Goal: Complete application form

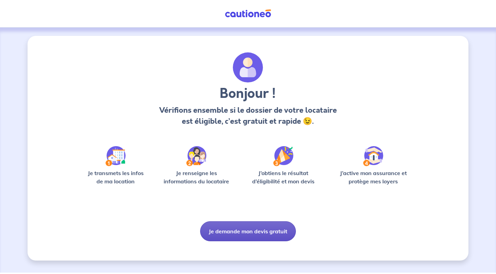
click at [253, 232] on button "Je demande mon devis gratuit" at bounding box center [248, 231] width 96 height 20
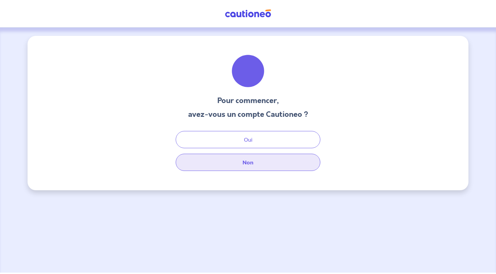
click at [248, 164] on button "Non" at bounding box center [248, 162] width 145 height 17
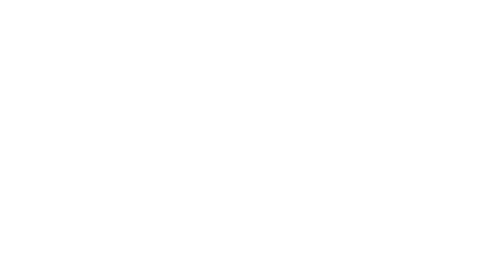
select select "FR"
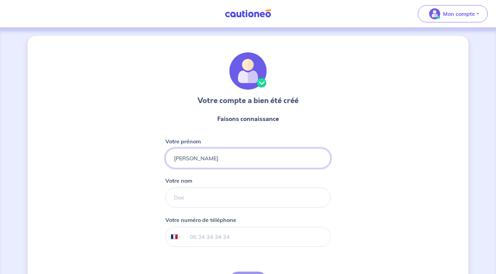
type input "[PERSON_NAME]"
type input "Héron"
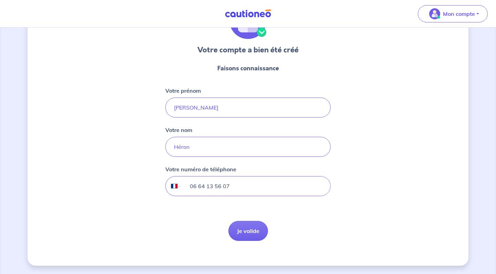
scroll to position [51, 0]
type input "06 64 13 56 07"
click at [252, 237] on button "Je valide" at bounding box center [249, 231] width 40 height 20
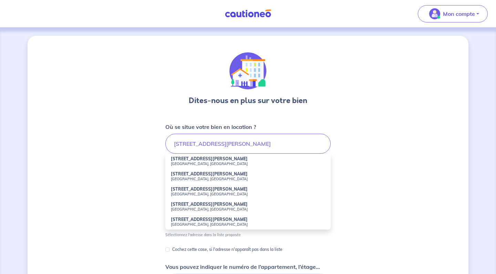
click at [190, 173] on strong "[STREET_ADDRESS][PERSON_NAME]" at bounding box center [209, 173] width 77 height 5
type input "[STREET_ADDRESS][PERSON_NAME]"
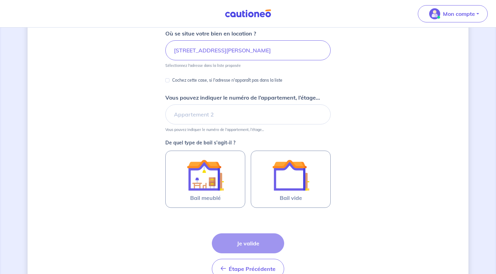
scroll to position [95, 0]
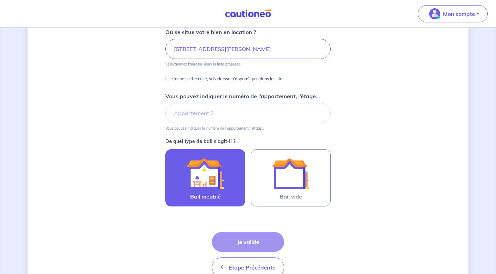
click at [212, 185] on img at bounding box center [205, 173] width 37 height 37
click at [0, 0] on input "Bail meublé" at bounding box center [0, 0] width 0 height 0
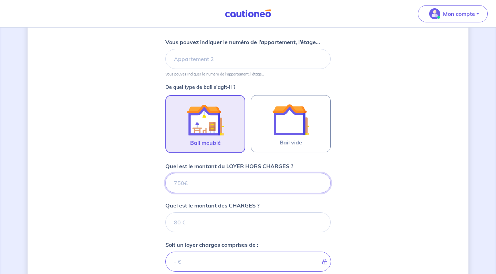
scroll to position [257, 0]
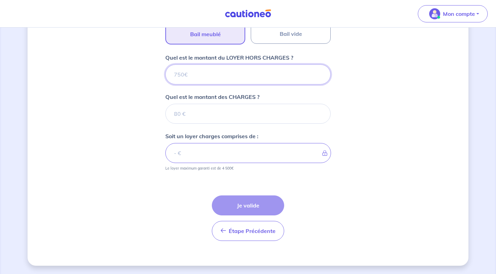
click at [203, 77] on input "Quel est le montant du LOYER HORS CHARGES ?" at bounding box center [247, 74] width 165 height 20
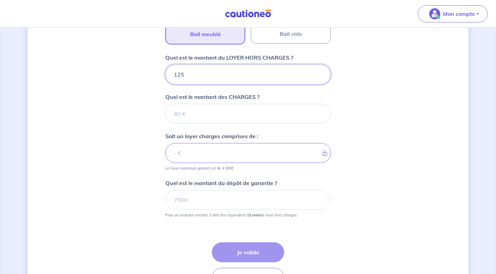
type input "1250"
click at [204, 113] on input "Quel est le montant des CHARGES ?" at bounding box center [247, 114] width 165 height 20
type input "100"
type input "1350"
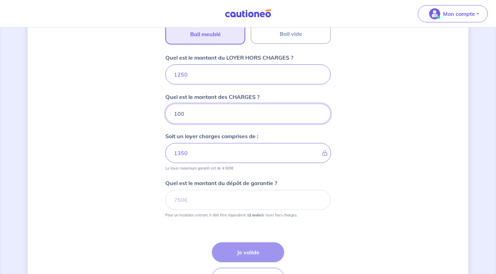
type input "100"
click at [179, 76] on input "1250" at bounding box center [247, 74] width 165 height 20
type input "1150"
type input "1250"
type input "1150"
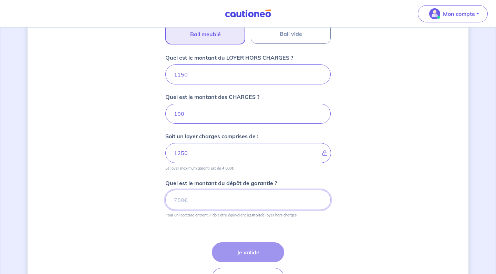
click at [201, 201] on input "Quel est le montant du dépôt de garantie ?" at bounding box center [247, 200] width 165 height 20
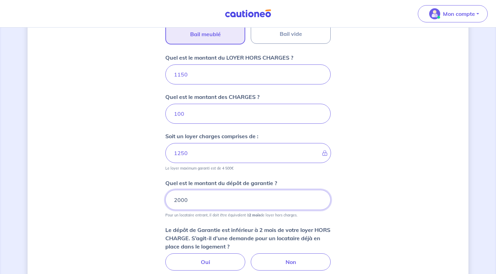
type input "2000"
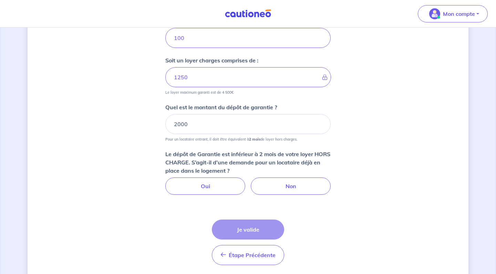
scroll to position [336, 0]
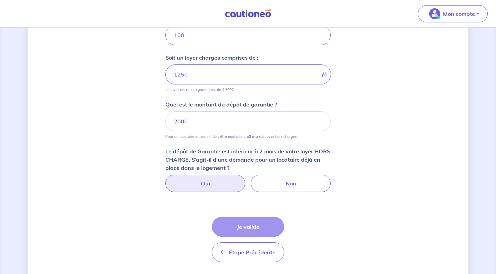
click at [230, 181] on label "Oui" at bounding box center [205, 183] width 80 height 17
click at [246, 179] on input "Oui" at bounding box center [248, 177] width 4 height 4
radio input "true"
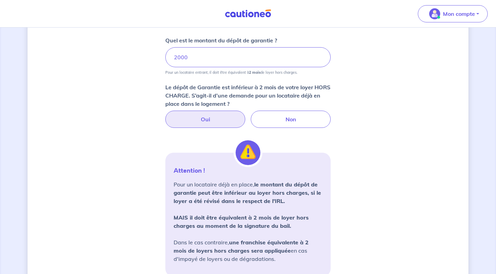
scroll to position [408, 0]
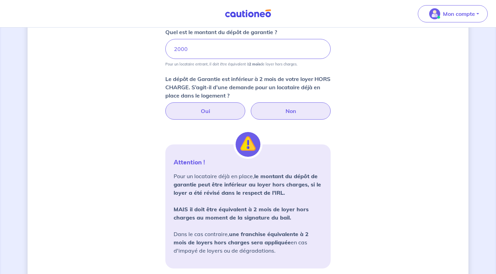
click at [268, 116] on label "Non" at bounding box center [291, 110] width 80 height 17
click at [251, 107] on input "Non" at bounding box center [248, 104] width 4 height 4
radio input "true"
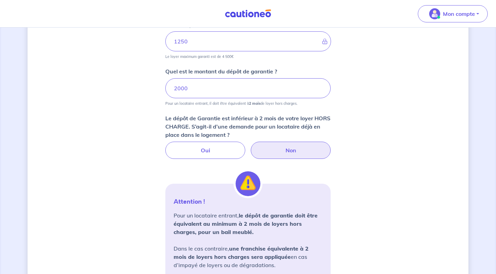
scroll to position [359, 0]
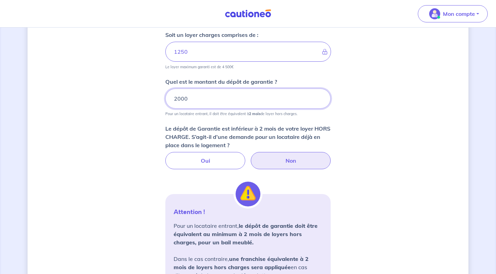
click at [197, 93] on input "2000" at bounding box center [247, 99] width 165 height 20
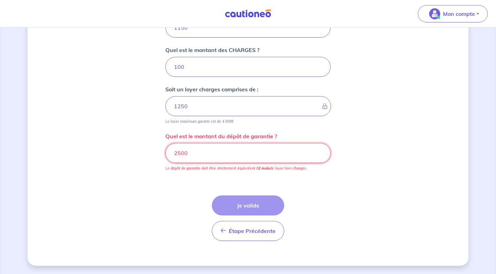
scroll to position [304, 0]
click at [263, 175] on form "Où se situe votre bien en location ? [STREET_ADDRESS][PERSON_NAME] Sélectionnez…" at bounding box center [247, 32] width 165 height 428
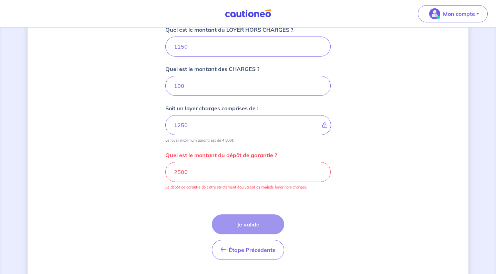
scroll to position [277, 0]
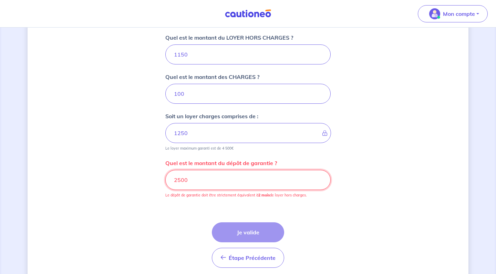
click at [190, 181] on input "2500" at bounding box center [247, 180] width 165 height 20
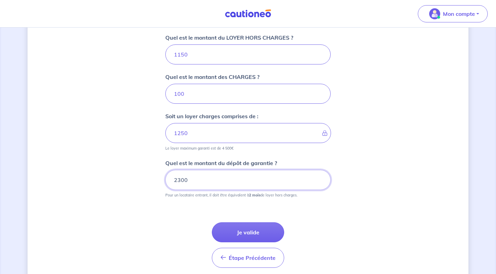
type input "2300"
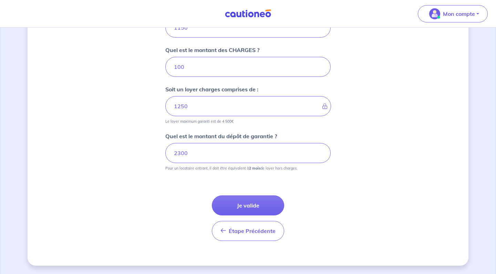
scroll to position [304, 0]
click at [244, 207] on button "Je valide" at bounding box center [248, 205] width 72 height 20
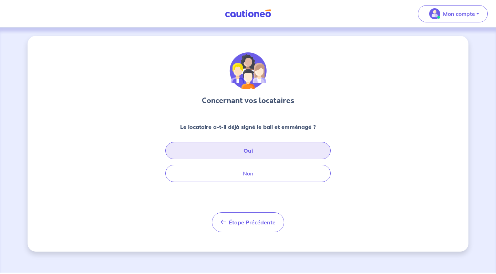
click at [264, 144] on button "Oui" at bounding box center [247, 150] width 165 height 17
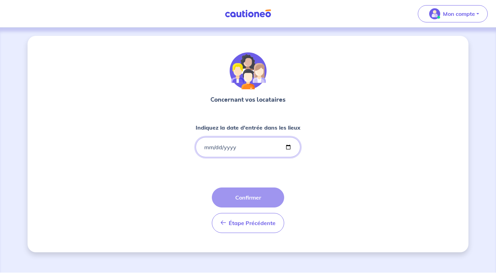
click at [210, 145] on input "Indiquez la date d'entrée dans les lieux" at bounding box center [248, 147] width 105 height 20
type input "[DATE]"
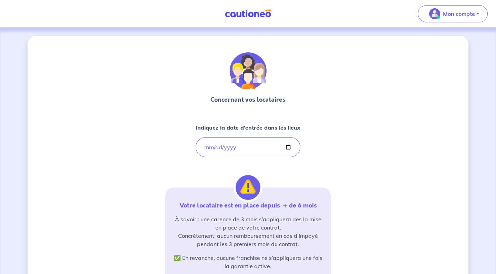
click at [322, 148] on div "Concernant vos locataires Indiquez la date d'entrée dans [PERSON_NAME] [DATE] V…" at bounding box center [247, 208] width 165 height 313
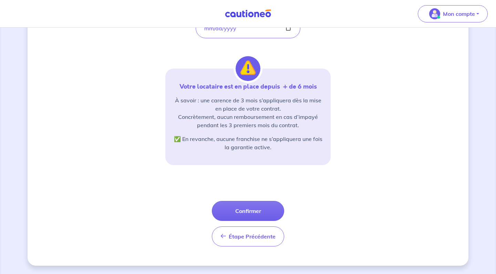
scroll to position [119, 0]
click at [266, 208] on button "Confirmer" at bounding box center [248, 211] width 72 height 20
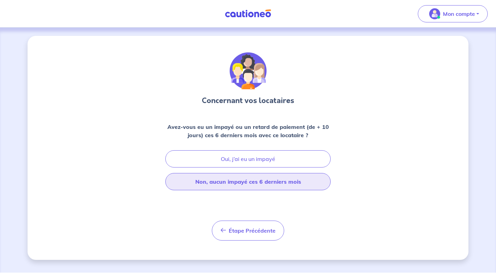
click at [265, 183] on button "Non, aucun impayé ces 6 derniers mois" at bounding box center [247, 181] width 165 height 17
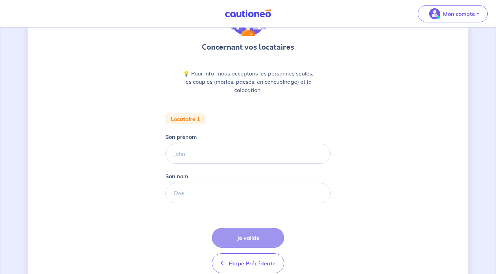
scroll to position [54, 0]
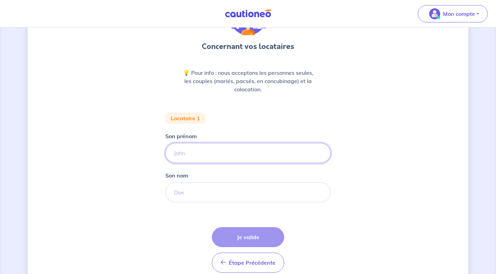
click at [255, 152] on input "Son prénom" at bounding box center [247, 153] width 165 height 20
type input "Garance"
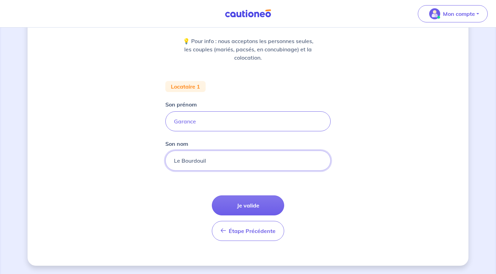
scroll to position [86, 0]
type input "Le Bourdouil"
click at [255, 199] on button "Je valide" at bounding box center [248, 205] width 72 height 20
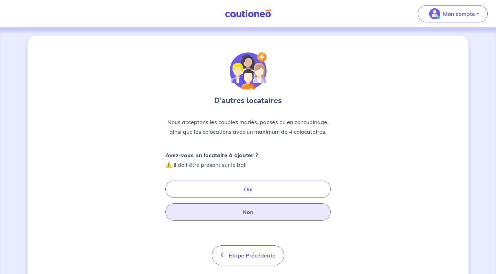
click at [262, 213] on button "Non" at bounding box center [247, 211] width 165 height 17
